Goal: Information Seeking & Learning: Understand process/instructions

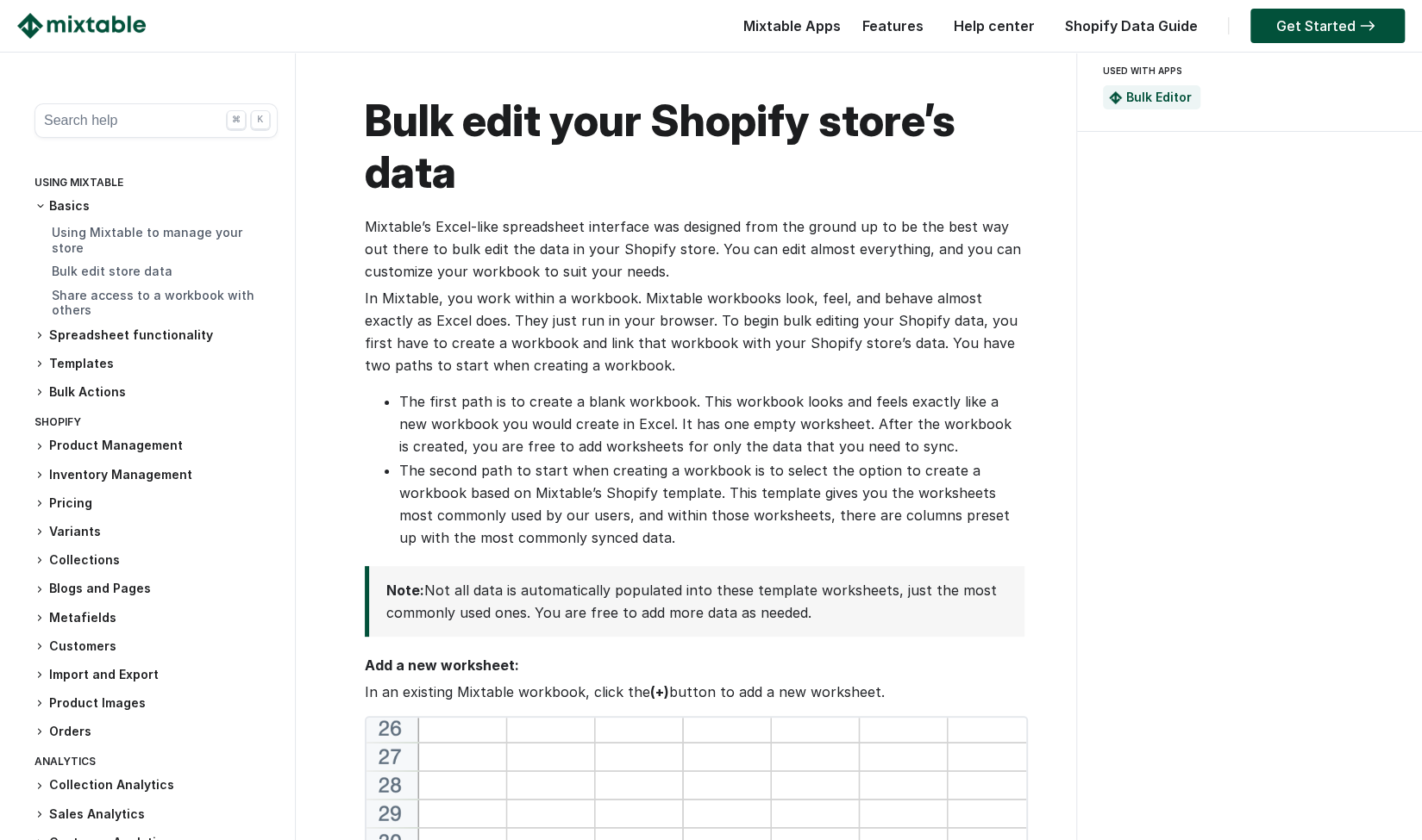
click at [198, 495] on h3 "Pricing" at bounding box center [155, 504] width 243 height 18
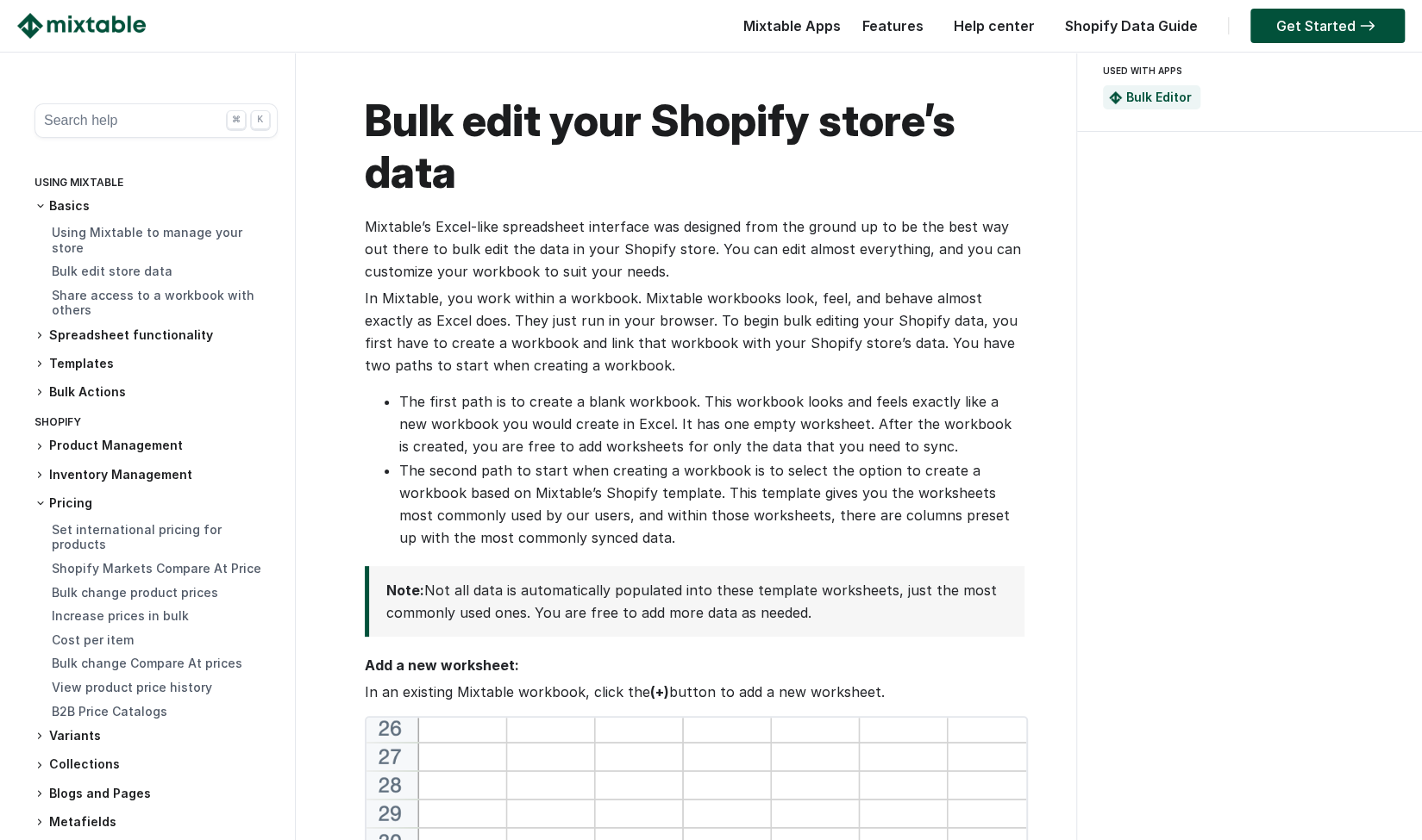
click at [147, 124] on button "Search help ⌘ K" at bounding box center [155, 120] width 243 height 34
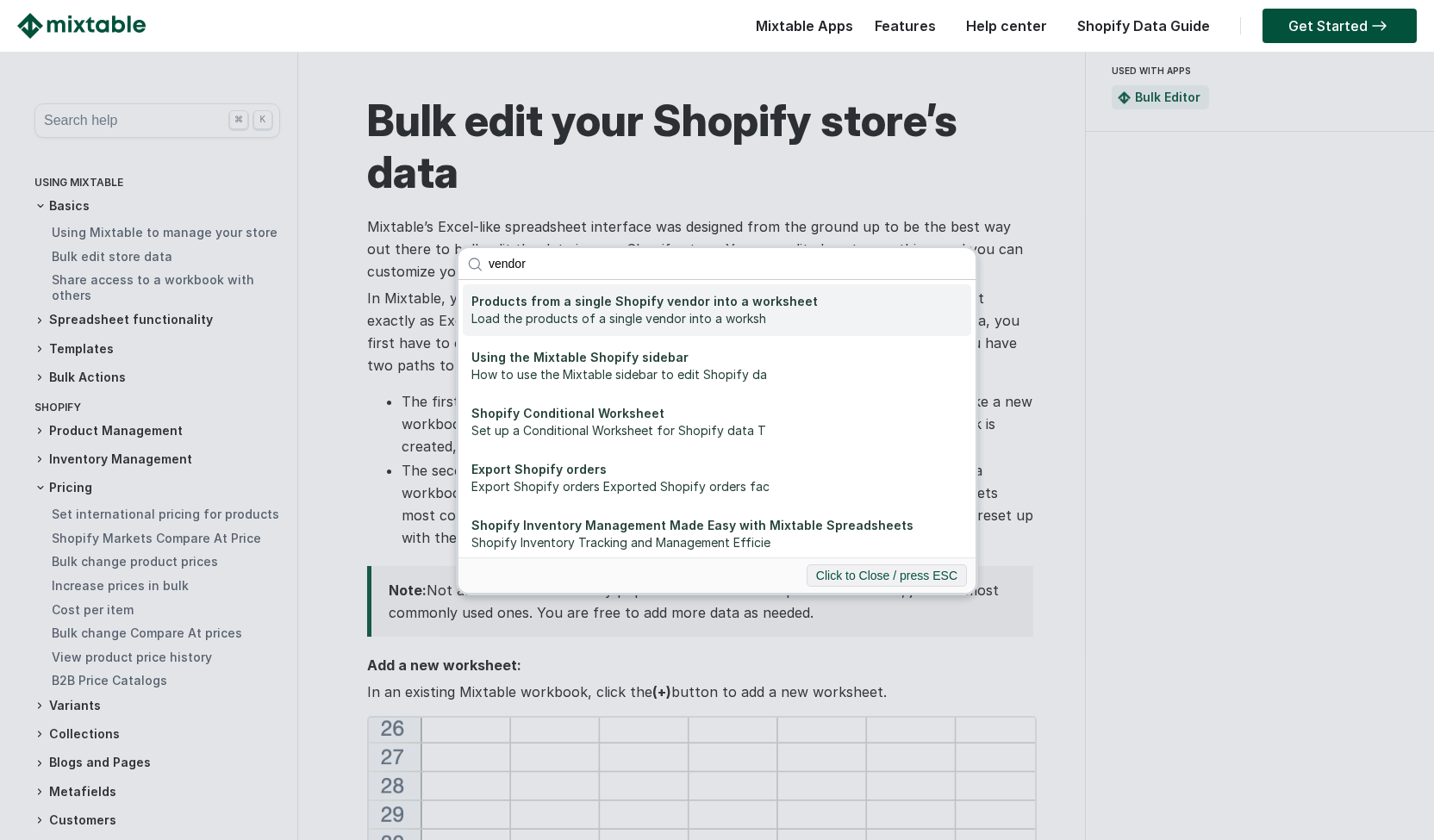
type input "vendor"
click at [635, 313] on div "Load the products of a single vendor into a worksh" at bounding box center [717, 319] width 491 height 18
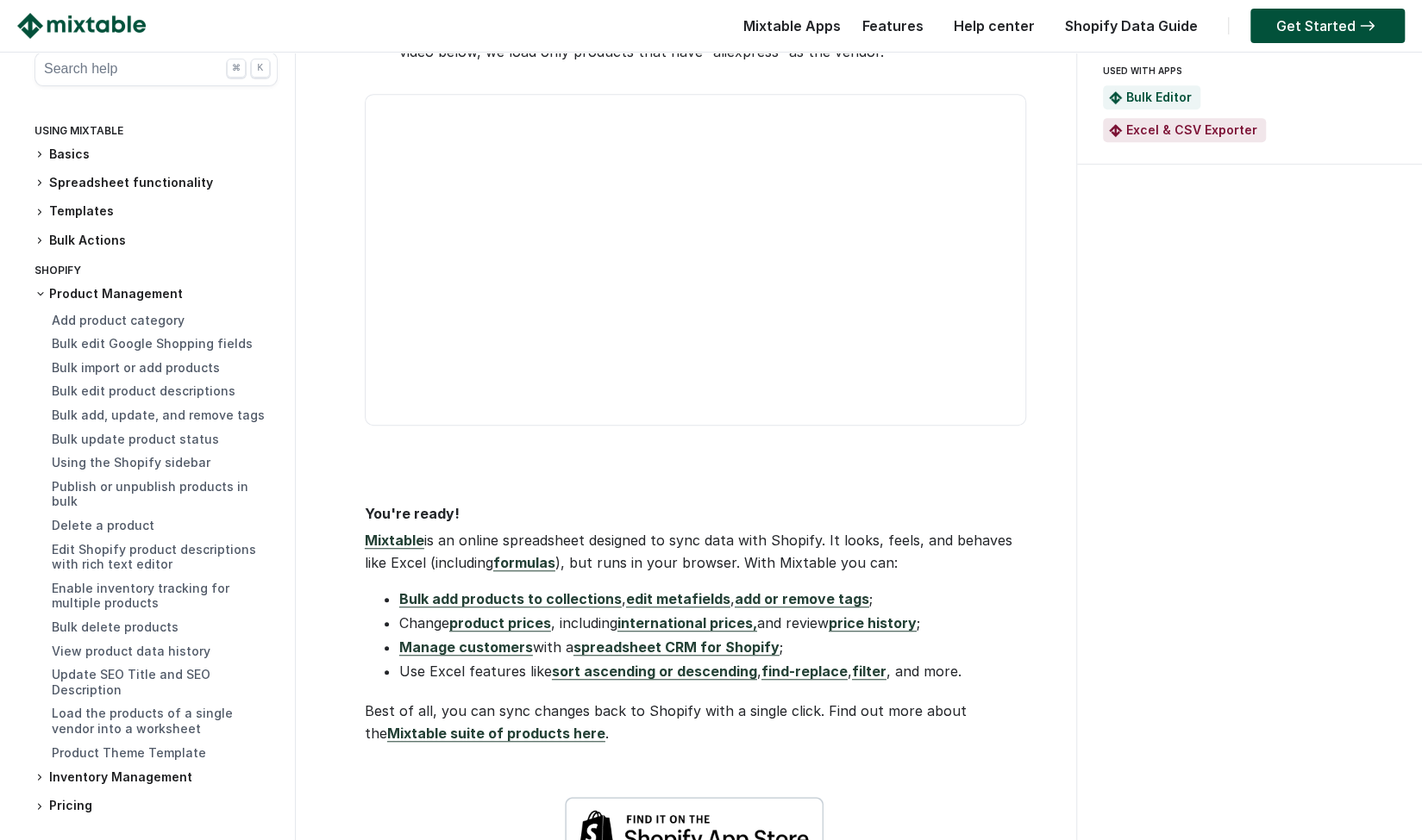
scroll to position [476, 0]
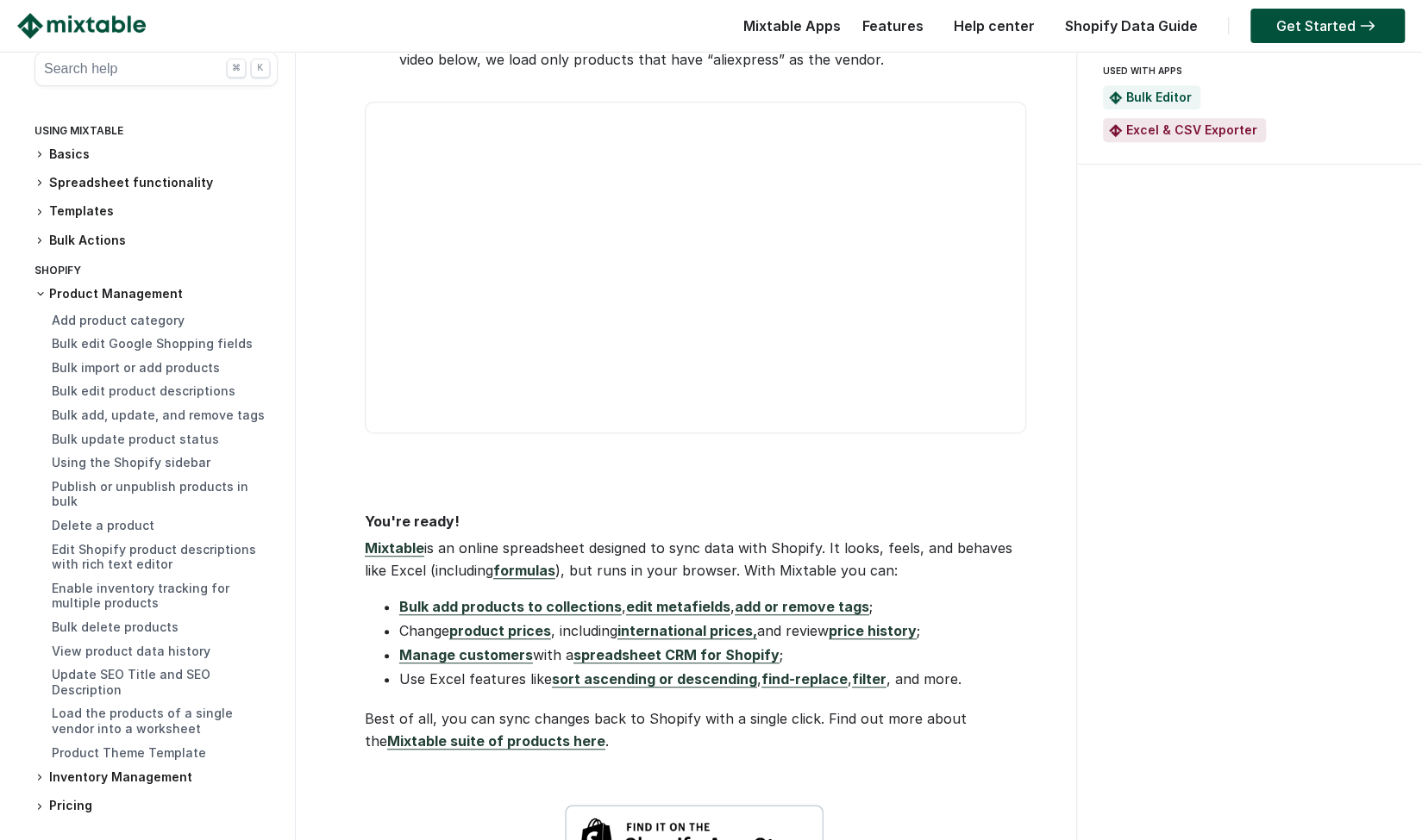
click at [456, 223] on video at bounding box center [695, 267] width 661 height 332
click at [497, 293] on video at bounding box center [695, 267] width 661 height 332
